Goal: Task Accomplishment & Management: Use online tool/utility

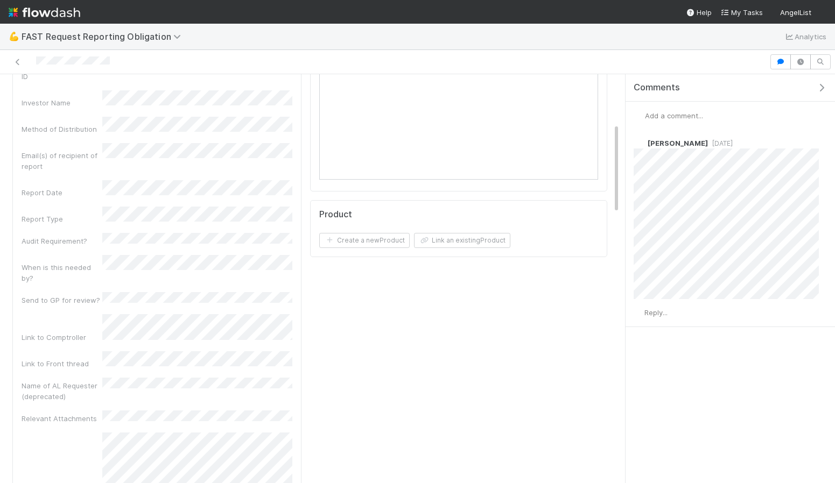
scroll to position [224, 0]
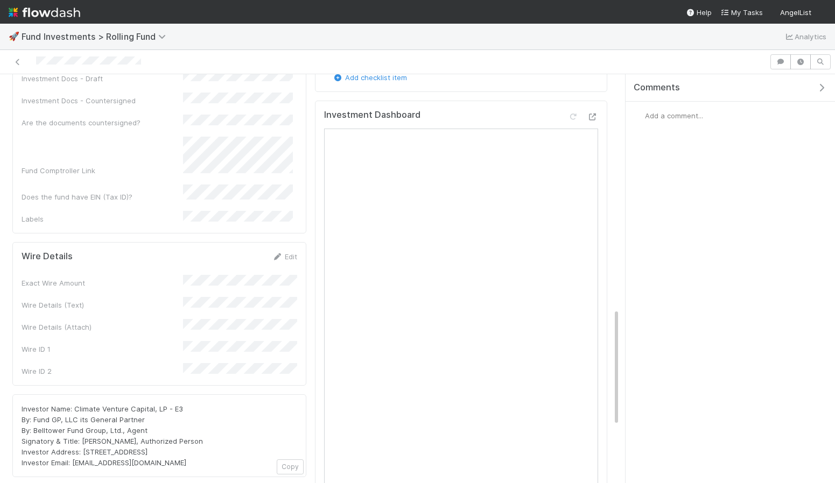
scroll to position [1010, 0]
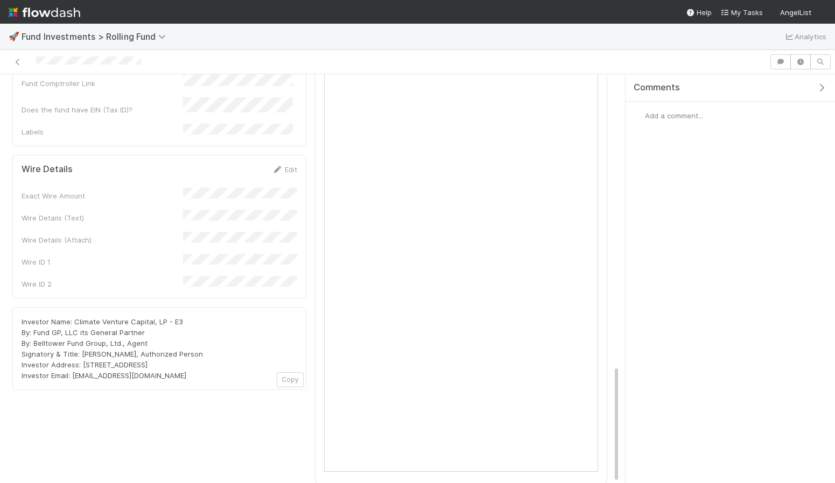
drag, startPoint x: 183, startPoint y: 297, endPoint x: 6, endPoint y: 239, distance: 186.4
copy span "Investor Name: Climate Venture Capital, LP - E3 By: Fund GP, LLC its General Pa…"
